Goal: Entertainment & Leisure: Consume media (video, audio)

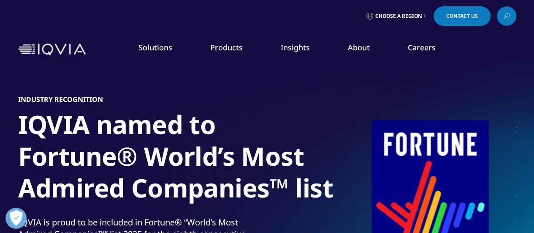
click at [383, 19] on span "Choose a Region" at bounding box center [398, 16] width 47 height 7
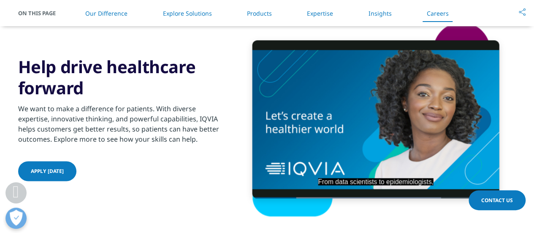
scroll to position [2147, 0]
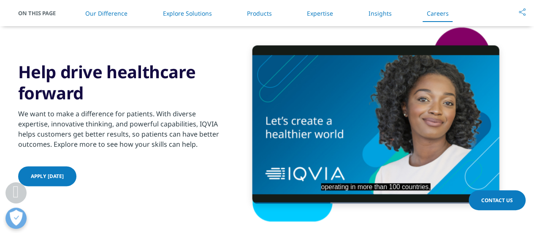
click at [223, 139] on div "operating in more than 100 countries, Video Player is loading. Play Video Pause…" at bounding box center [267, 124] width 498 height 238
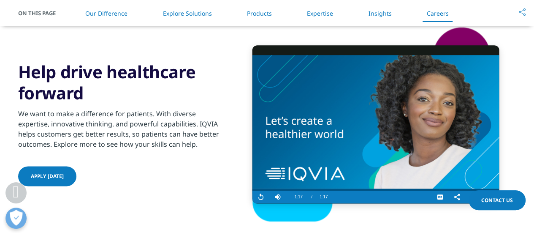
click at [223, 139] on div "Video Player is loading. Play Video Replay Skip Backward Skip Forward Mute Curr…" at bounding box center [267, 124] width 498 height 238
